Goal: Navigation & Orientation: Find specific page/section

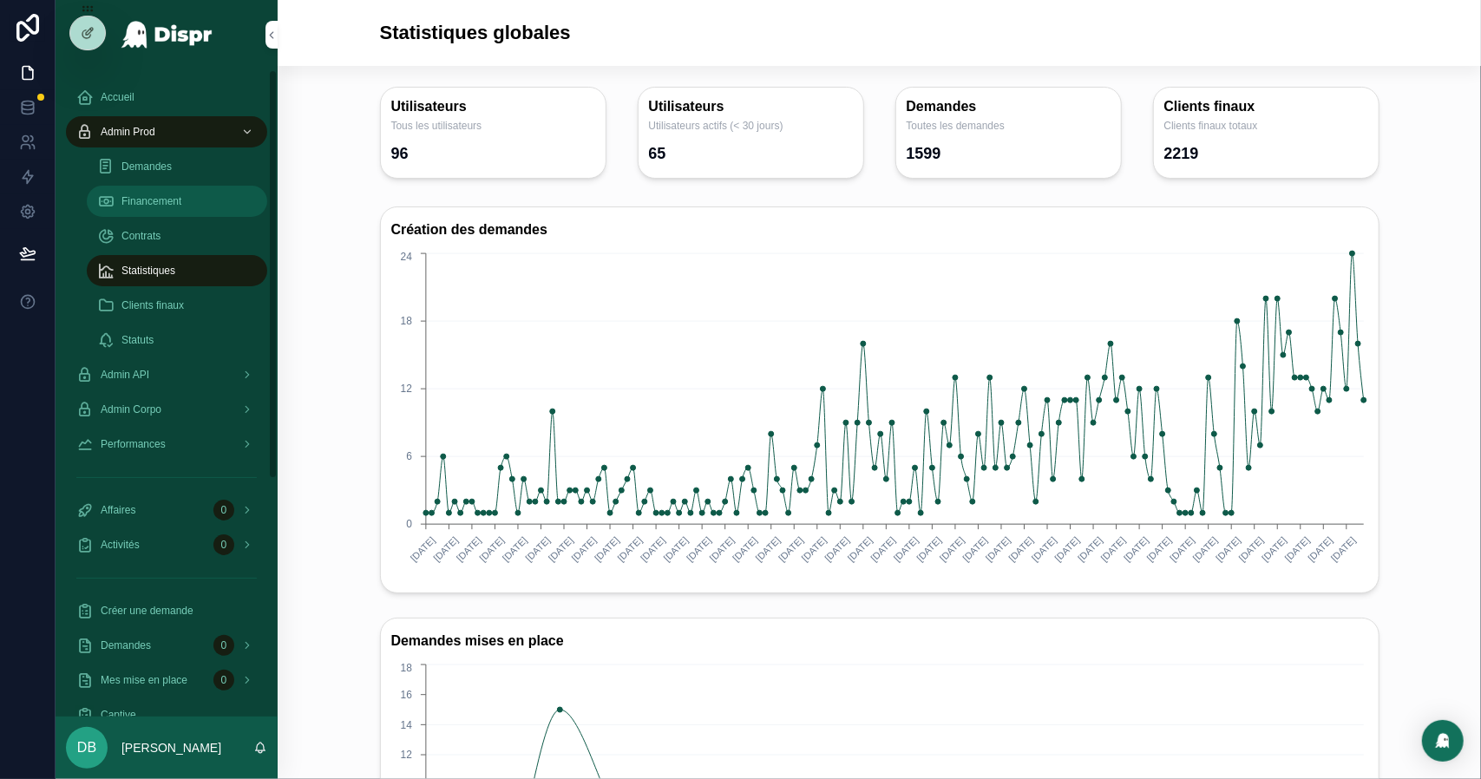
click at [192, 193] on div "Financement" at bounding box center [177, 201] width 160 height 28
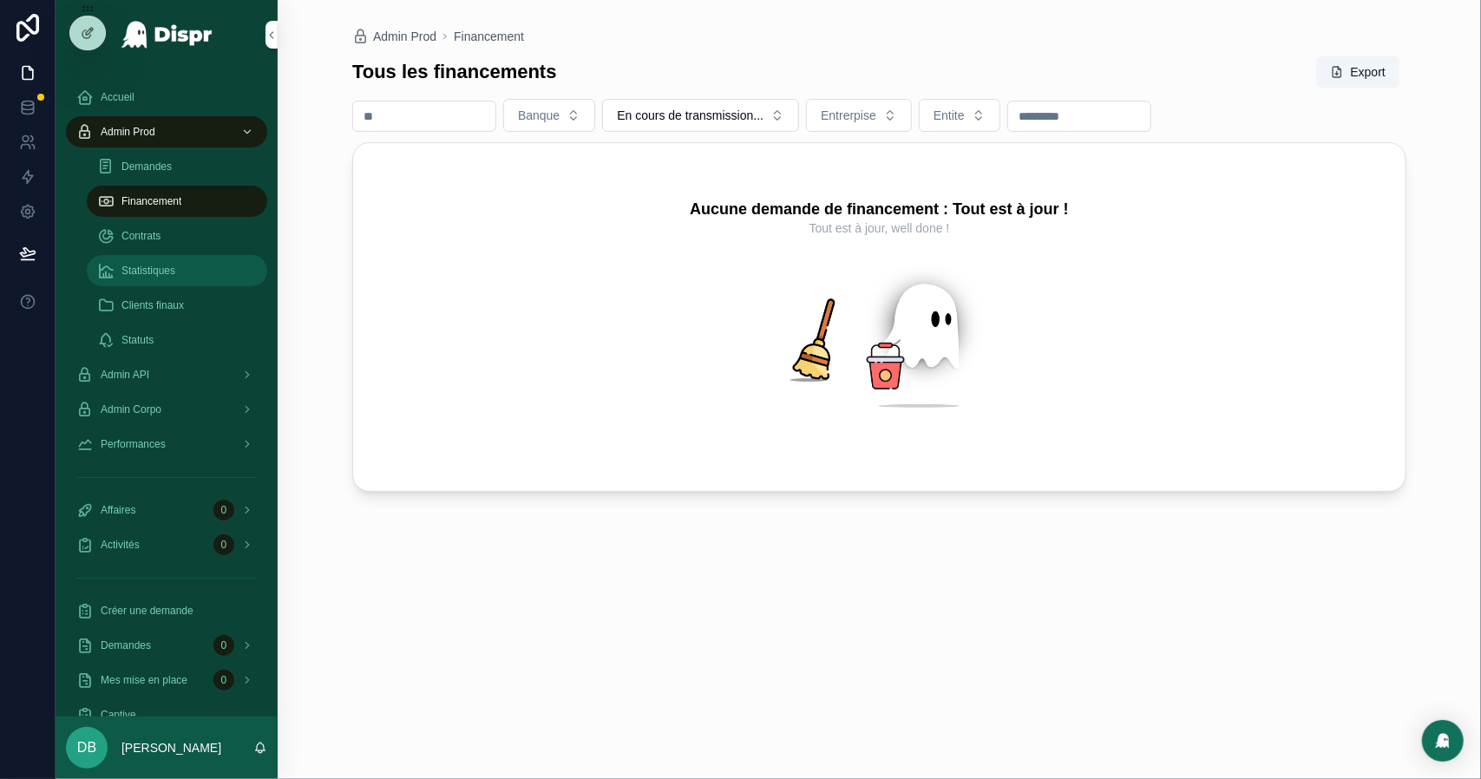
click at [175, 268] on span "Statistiques" at bounding box center [148, 271] width 54 height 14
